Goal: Information Seeking & Learning: Learn about a topic

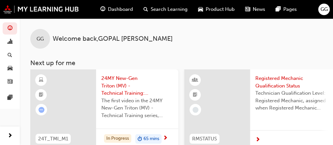
click at [103, 9] on span "guage-icon" at bounding box center [102, 9] width 5 height 8
click at [116, 8] on span "Dashboard" at bounding box center [120, 10] width 25 height 8
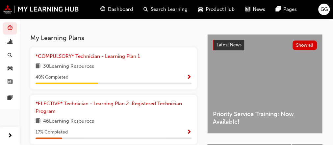
scroll to position [133, 0]
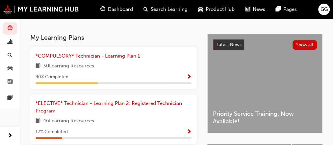
click at [188, 80] on span "Show Progress" at bounding box center [188, 77] width 5 height 6
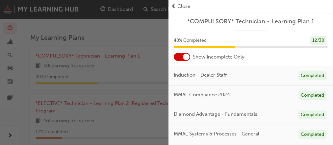
click at [176, 58] on div at bounding box center [181, 57] width 16 height 8
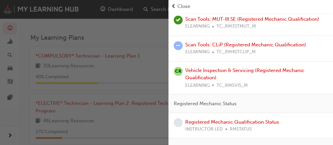
scroll to position [539, 0]
click at [204, 47] on link "Scan Tools: CLiP (Registered Mechanic Qualification)" at bounding box center [245, 44] width 121 height 6
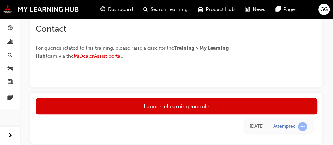
scroll to position [221, 0]
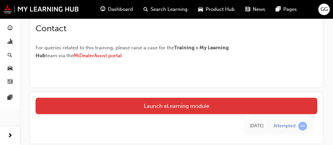
click at [170, 109] on link "Launch eLearning module" at bounding box center [175, 106] width 281 height 16
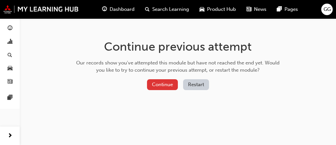
click at [164, 81] on button "Continue" at bounding box center [162, 84] width 31 height 11
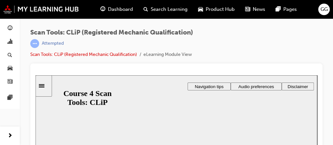
scroll to position [20, 0]
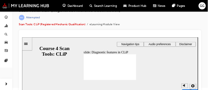
scroll to position [19, 0]
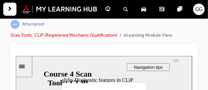
drag, startPoint x: 127, startPoint y: 105, endPoint x: 91, endPoint y: 32, distance: 82.0
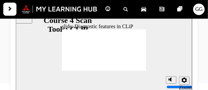
scroll to position [73, 0]
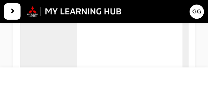
scroll to position [75, 0]
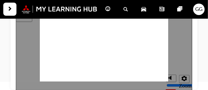
drag, startPoint x: 44, startPoint y: 76, endPoint x: 75, endPoint y: 74, distance: 31.6
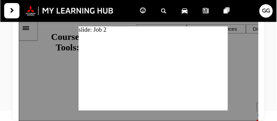
scroll to position [44, 0]
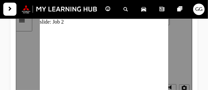
scroll to position [75, 0]
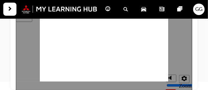
click at [181, 39] on div at bounding box center [103, 46] width 176 height 90
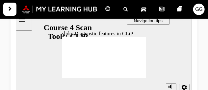
scroll to position [66, 0]
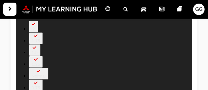
type input "506"
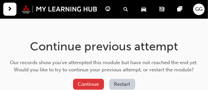
click at [86, 86] on button "Continue" at bounding box center [88, 84] width 31 height 11
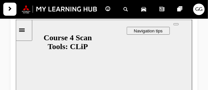
scroll to position [75, 0]
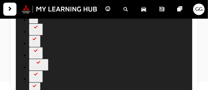
scroll to position [74, 0]
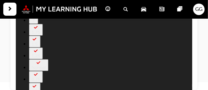
drag, startPoint x: 139, startPoint y: 55, endPoint x: 146, endPoint y: 55, distance: 6.9
click at [146, 55] on div "slide: Diagnostic features in CLiP Rectangle 2 Transcripts 00:05 : In this modu…" at bounding box center [103, 46] width 176 height 90
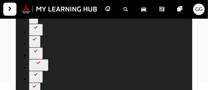
type input "506"
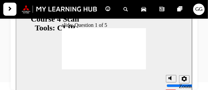
radio input "true"
radio input "false"
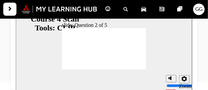
radio input "true"
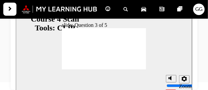
radio input "true"
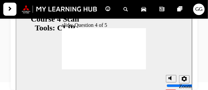
radio input "true"
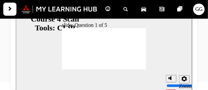
radio input "true"
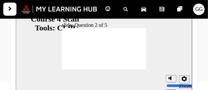
radio input "true"
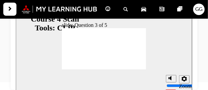
radio input "true"
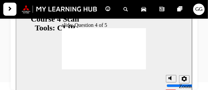
radio input "true"
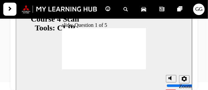
radio input "true"
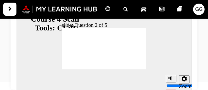
radio input "true"
radio input "false"
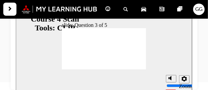
radio input "true"
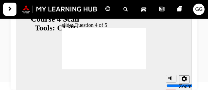
radio input "true"
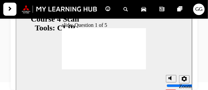
radio input "true"
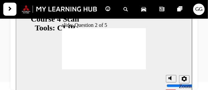
radio input "true"
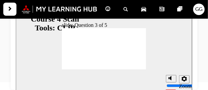
radio input "true"
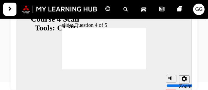
radio input "true"
radio input "false"
radio input "true"
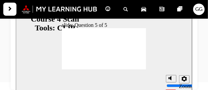
click at [141, 70] on section "Playback Speed 2 1.75 1.5 1.25 0.75" at bounding box center [103, 80] width 176 height 21
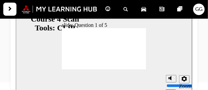
radio input "true"
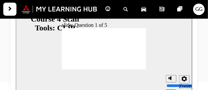
radio input "true"
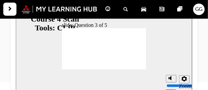
radio input "true"
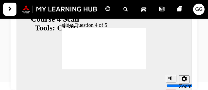
radio input "true"
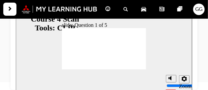
radio input "false"
radio input "true"
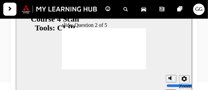
radio input "true"
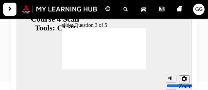
radio input "true"
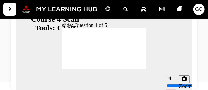
radio input "true"
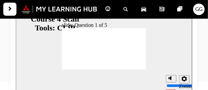
radio input "true"
radio input "false"
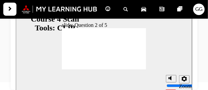
radio input "true"
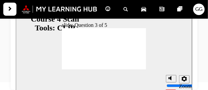
radio input "true"
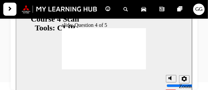
radio input "true"
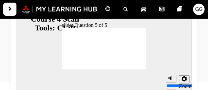
radio input "true"
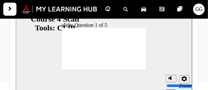
radio input "true"
radio input "false"
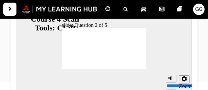
radio input "true"
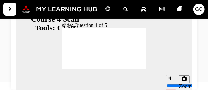
radio input "true"
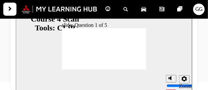
radio input "true"
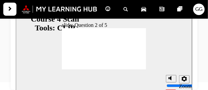
radio input "true"
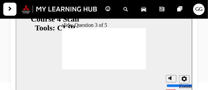
radio input "false"
radio input "true"
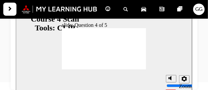
radio input "true"
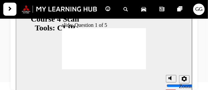
radio input "true"
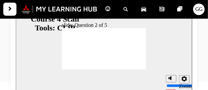
radio input "true"
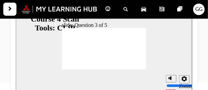
radio input "true"
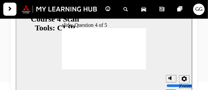
radio input "true"
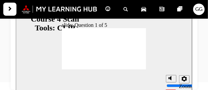
radio input "true"
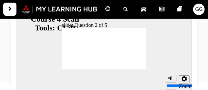
radio input "true"
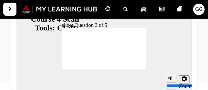
radio input "true"
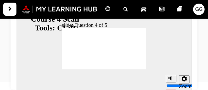
radio input "true"
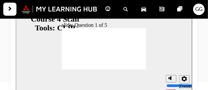
radio input "true"
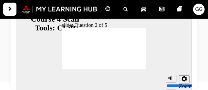
radio input "true"
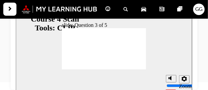
radio input "true"
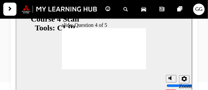
radio input "true"
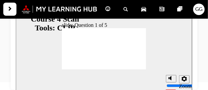
radio input "true"
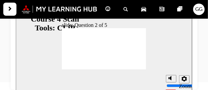
radio input "true"
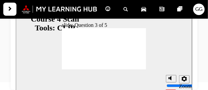
radio input "true"
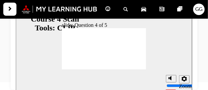
radio input "true"
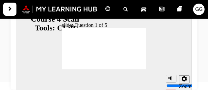
radio input "true"
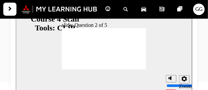
radio input "true"
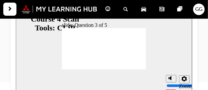
radio input "true"
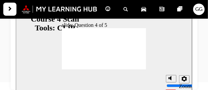
radio input "true"
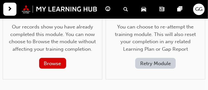
scroll to position [56, 0]
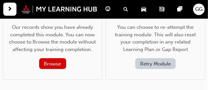
click at [107, 9] on span "guage-icon" at bounding box center [107, 9] width 5 height 8
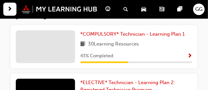
scroll to position [181, 0]
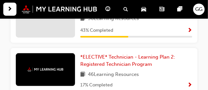
click at [190, 32] on span "Show Progress" at bounding box center [189, 31] width 5 height 6
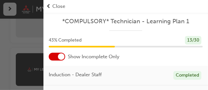
click at [53, 58] on div at bounding box center [57, 57] width 16 height 8
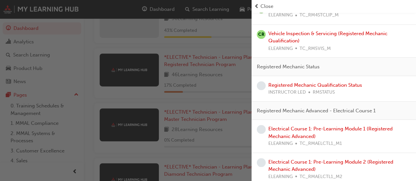
scroll to position [574, 0]
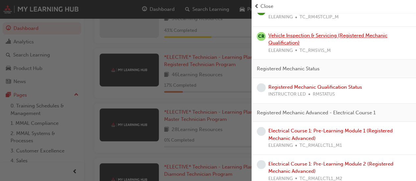
click at [210, 46] on link "Vehicle Inspection & Servicing (Registered Mechanic Qualification)" at bounding box center [327, 39] width 119 height 13
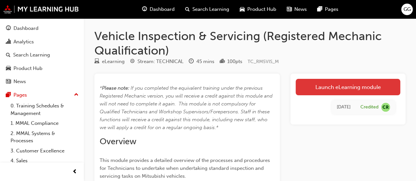
click at [210, 86] on link "Launch eLearning module" at bounding box center [347, 87] width 104 height 16
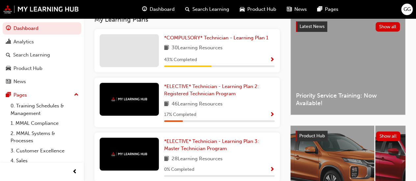
scroll to position [151, 0]
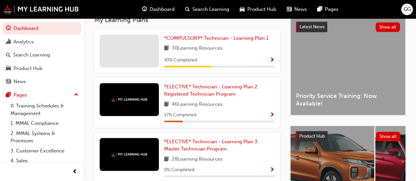
click at [210, 60] on span "Show Progress" at bounding box center [271, 61] width 5 height 6
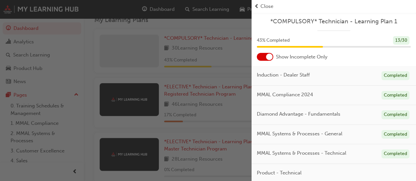
click at [210, 58] on div at bounding box center [265, 57] width 16 height 8
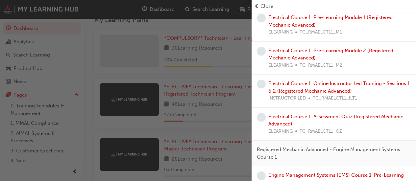
scroll to position [703, 0]
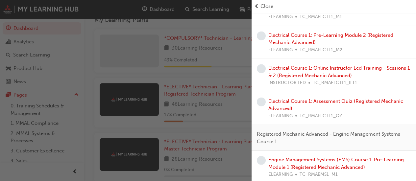
click at [210, 12] on link "Electrical Course 1: Pre-Learning Module 1 (Registered Mechanic Advanced)" at bounding box center [330, 5] width 124 height 13
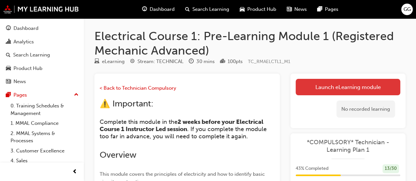
click at [210, 87] on link "Launch eLearning module" at bounding box center [347, 87] width 104 height 16
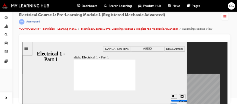
scroll to position [12, 0]
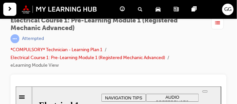
drag, startPoint x: 179, startPoint y: 173, endPoint x: 144, endPoint y: 43, distance: 134.9
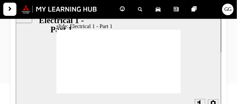
scroll to position [107, 0]
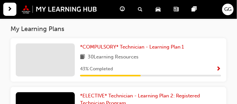
scroll to position [142, 0]
click at [217, 71] on span "Show Progress" at bounding box center [219, 69] width 5 height 6
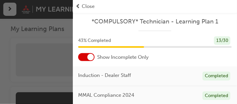
click at [82, 54] on div at bounding box center [86, 57] width 16 height 8
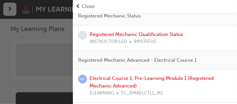
scroll to position [627, 0]
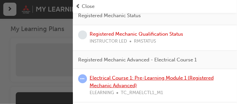
click at [127, 76] on link "Electrical Course 1: Pre-Learning Module 1 (Registered Mechanic Advanced)" at bounding box center [152, 81] width 124 height 13
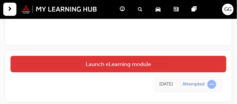
scroll to position [307, 0]
click at [121, 59] on link "Launch eLearning module" at bounding box center [119, 64] width 216 height 16
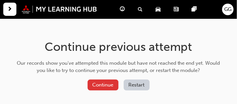
click at [104, 81] on button "Continue" at bounding box center [103, 84] width 31 height 11
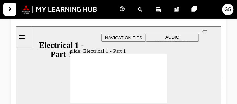
scroll to position [77, 0]
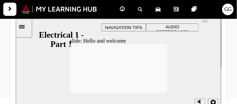
scroll to position [66, 0]
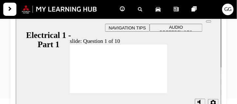
checkbox input "true"
radio input "false"
radio input "true"
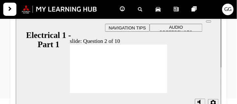
radio input "false"
radio input "true"
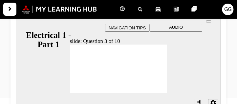
radio input "true"
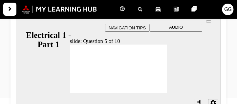
radio input "true"
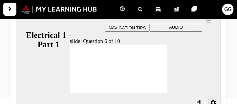
radio input "true"
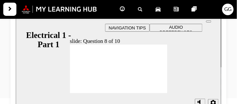
radio input "true"
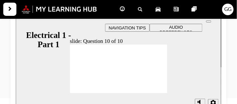
radio input "false"
radio input "true"
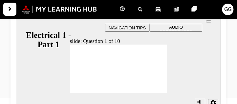
checkbox input "true"
radio input "true"
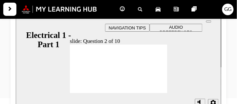
radio input "true"
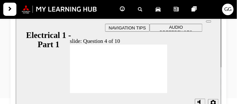
radio input "true"
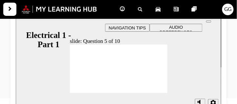
radio input "true"
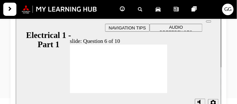
radio input "true"
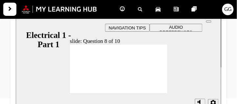
radio input "true"
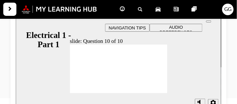
radio input "true"
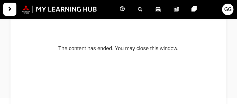
scroll to position [0, 0]
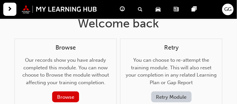
scroll to position [9, 0]
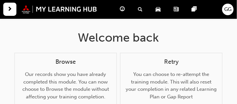
click at [121, 9] on span "guage-icon" at bounding box center [122, 9] width 5 height 8
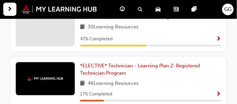
scroll to position [172, 0]
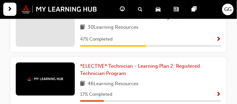
click at [220, 42] on span "Show Progress" at bounding box center [219, 40] width 5 height 6
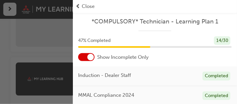
click at [84, 58] on div at bounding box center [86, 57] width 16 height 8
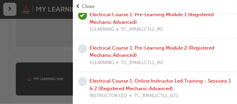
scroll to position [695, 0]
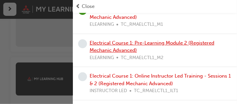
click at [124, 40] on link "Electrical Course 1: Pre-Learning Module 2 (Registered Mechanic Advanced)" at bounding box center [152, 46] width 125 height 13
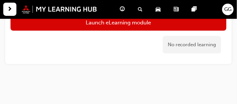
scroll to position [388, 0]
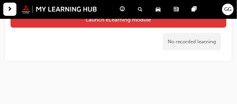
click at [112, 24] on link "Launch eLearning module" at bounding box center [119, 19] width 216 height 16
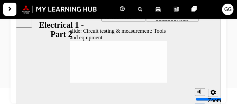
click at [160, 81] on span "Topic 1: Circuit testing & measurement Click Next to continue. Back Back Back N…" at bounding box center [119, 95] width 98 height 110
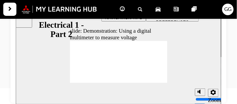
type input "30"
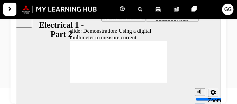
type input "30"
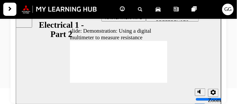
type input "24"
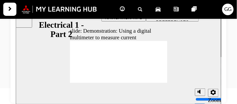
type input "30"
